Goal: Information Seeking & Learning: Learn about a topic

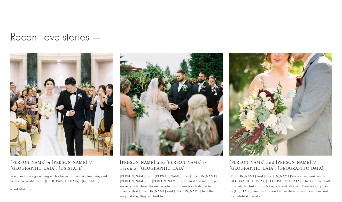
scroll to position [1464, 0]
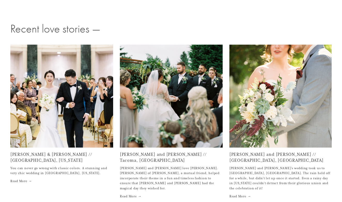
click at [68, 127] on img at bounding box center [61, 96] width 103 height 154
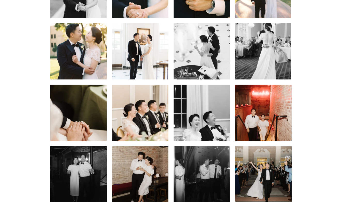
scroll to position [1593, 0]
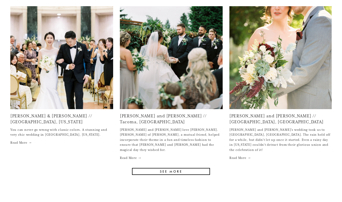
scroll to position [1503, 0]
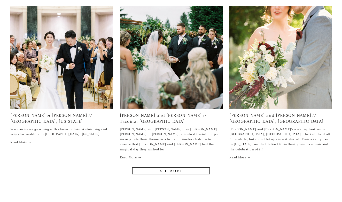
click at [164, 168] on link "SEE MORE" at bounding box center [171, 171] width 78 height 7
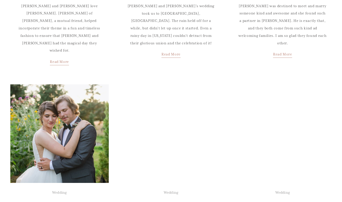
scroll to position [569, 0]
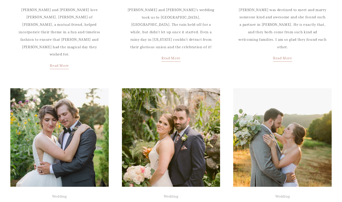
click at [174, 88] on img at bounding box center [170, 138] width 99 height 100
click at [55, 88] on img at bounding box center [59, 138] width 99 height 100
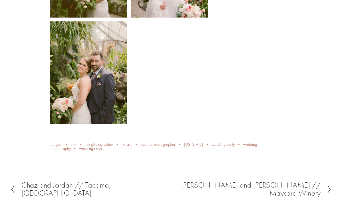
scroll to position [717, 0]
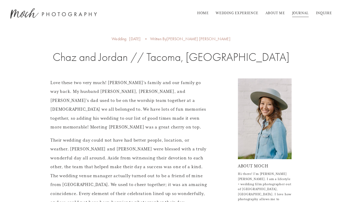
click at [236, 11] on link "WEDDING EXPERIENCE" at bounding box center [237, 13] width 43 height 8
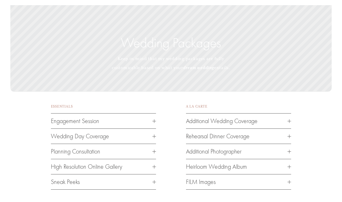
scroll to position [666, 0]
click at [134, 133] on span "Wedding Day Coverage" at bounding box center [102, 136] width 102 height 7
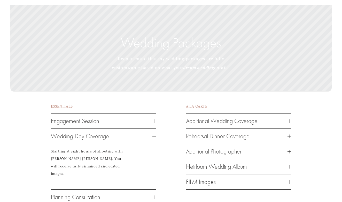
click at [249, 117] on span "Additional Wedding Coverage" at bounding box center [237, 120] width 102 height 7
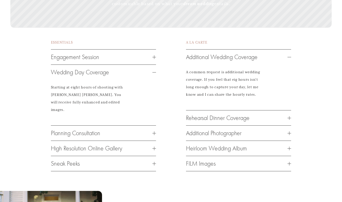
scroll to position [729, 0]
click at [227, 115] on span "Rehearsal Dinner Coverage" at bounding box center [237, 118] width 102 height 7
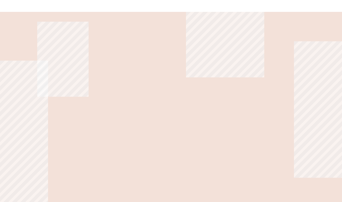
scroll to position [1684, 0]
